Goal: Transaction & Acquisition: Purchase product/service

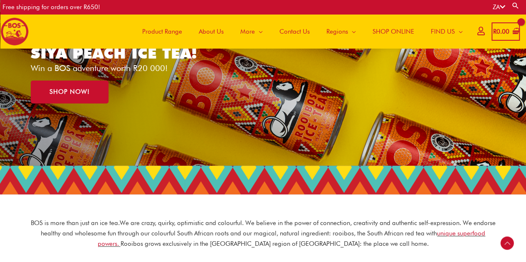
scroll to position [208, 0]
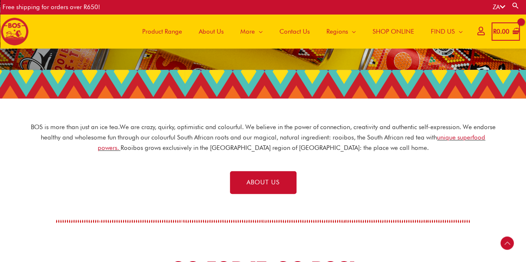
click at [162, 29] on span "Product Range" at bounding box center [162, 31] width 40 height 25
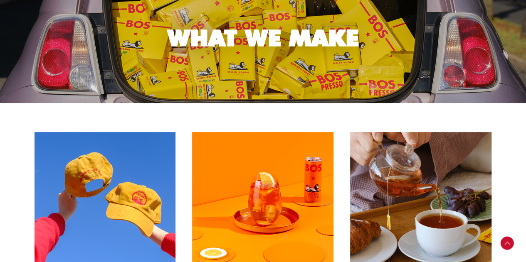
scroll to position [166, 0]
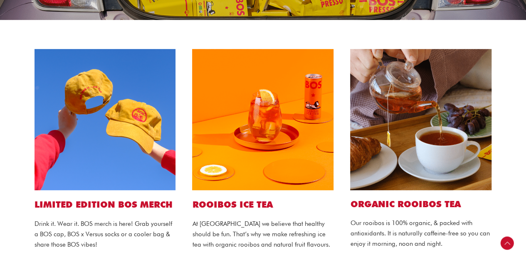
click at [250, 157] on img at bounding box center [262, 119] width 141 height 141
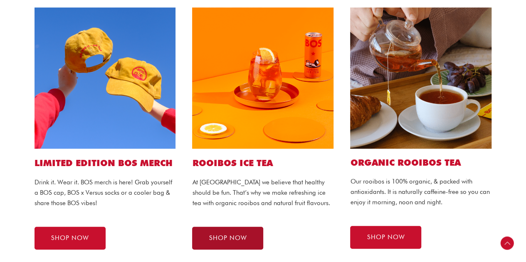
click at [217, 241] on span "SHOP NOW" at bounding box center [228, 238] width 38 height 6
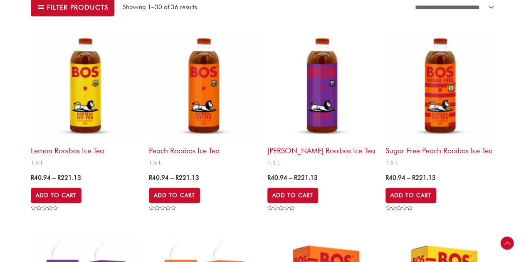
scroll to position [291, 0]
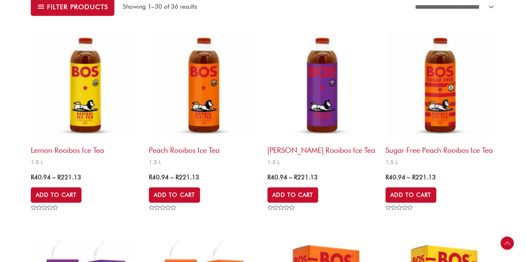
click at [210, 120] on img at bounding box center [204, 86] width 110 height 110
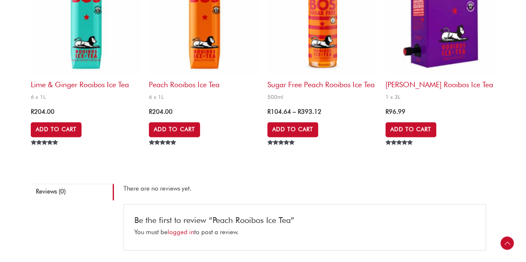
scroll to position [665, 0]
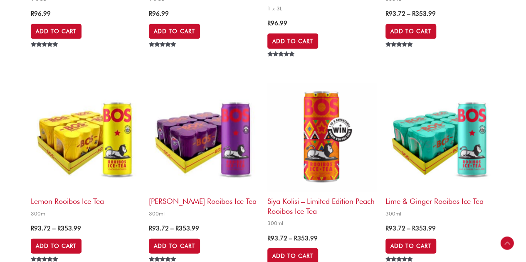
scroll to position [872, 0]
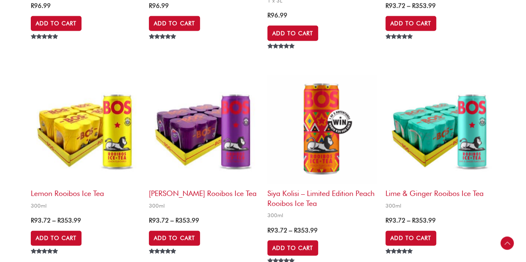
click at [71, 189] on h2 "Lemon Rooibos Ice Tea" at bounding box center [86, 191] width 110 height 14
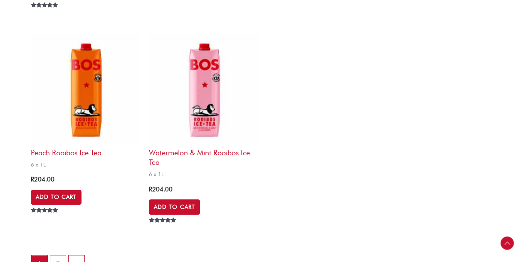
scroll to position [1745, 0]
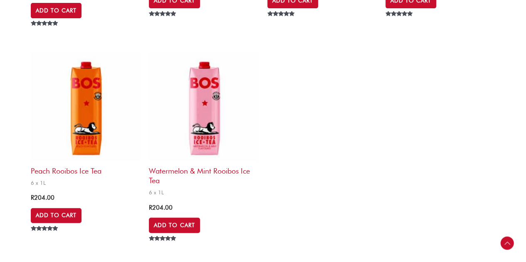
click at [66, 167] on h2 "Peach Rooibos Ice Tea" at bounding box center [86, 169] width 110 height 14
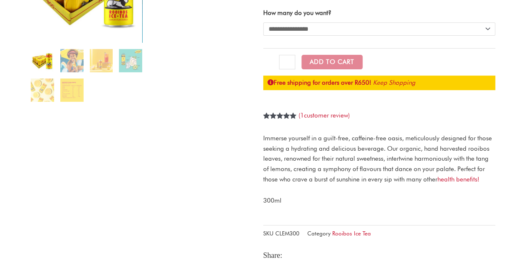
scroll to position [125, 0]
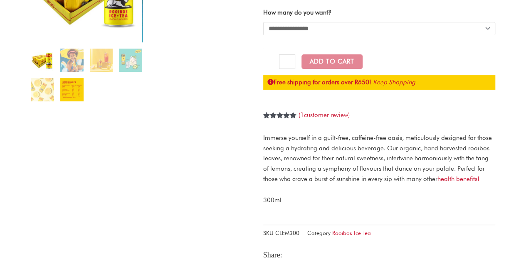
click at [67, 89] on img at bounding box center [71, 89] width 23 height 23
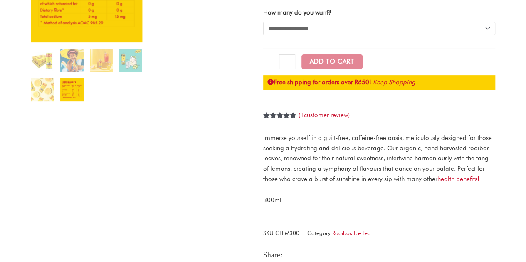
scroll to position [42, 0]
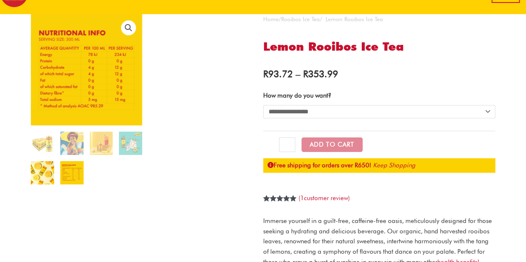
click at [40, 175] on img at bounding box center [42, 172] width 23 height 23
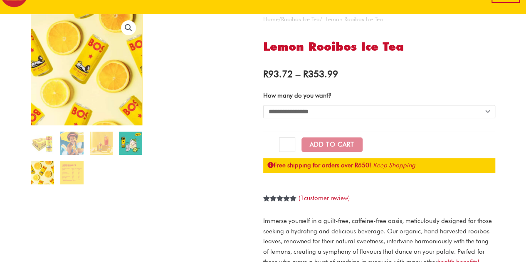
click at [127, 152] on img at bounding box center [130, 143] width 23 height 23
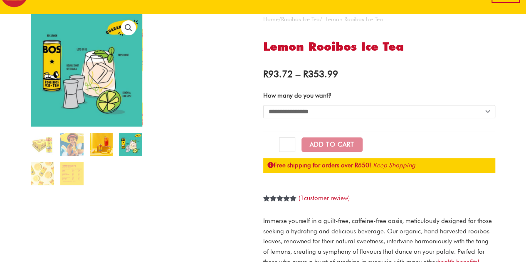
click at [105, 150] on img at bounding box center [101, 144] width 23 height 23
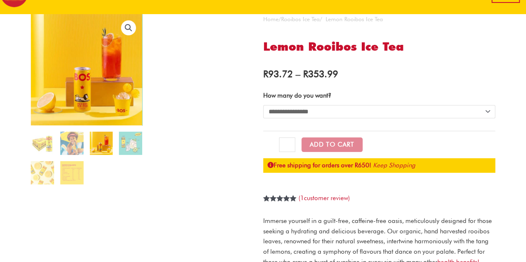
scroll to position [0, 0]
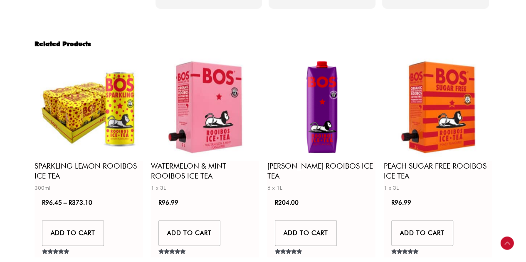
scroll to position [909, 0]
